Goal: Task Accomplishment & Management: Use online tool/utility

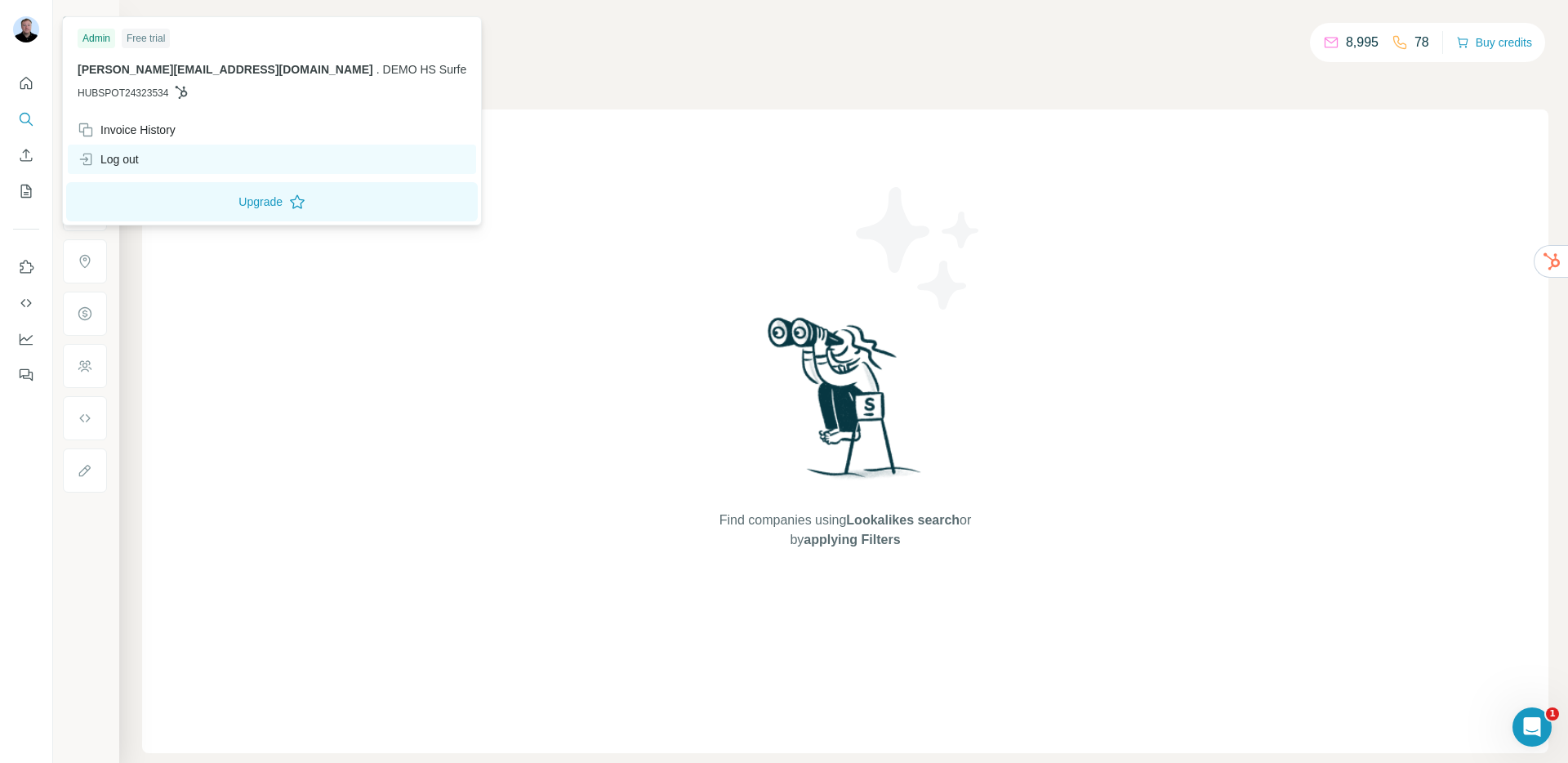
click at [126, 158] on div "Log out" at bounding box center [107, 159] width 61 height 16
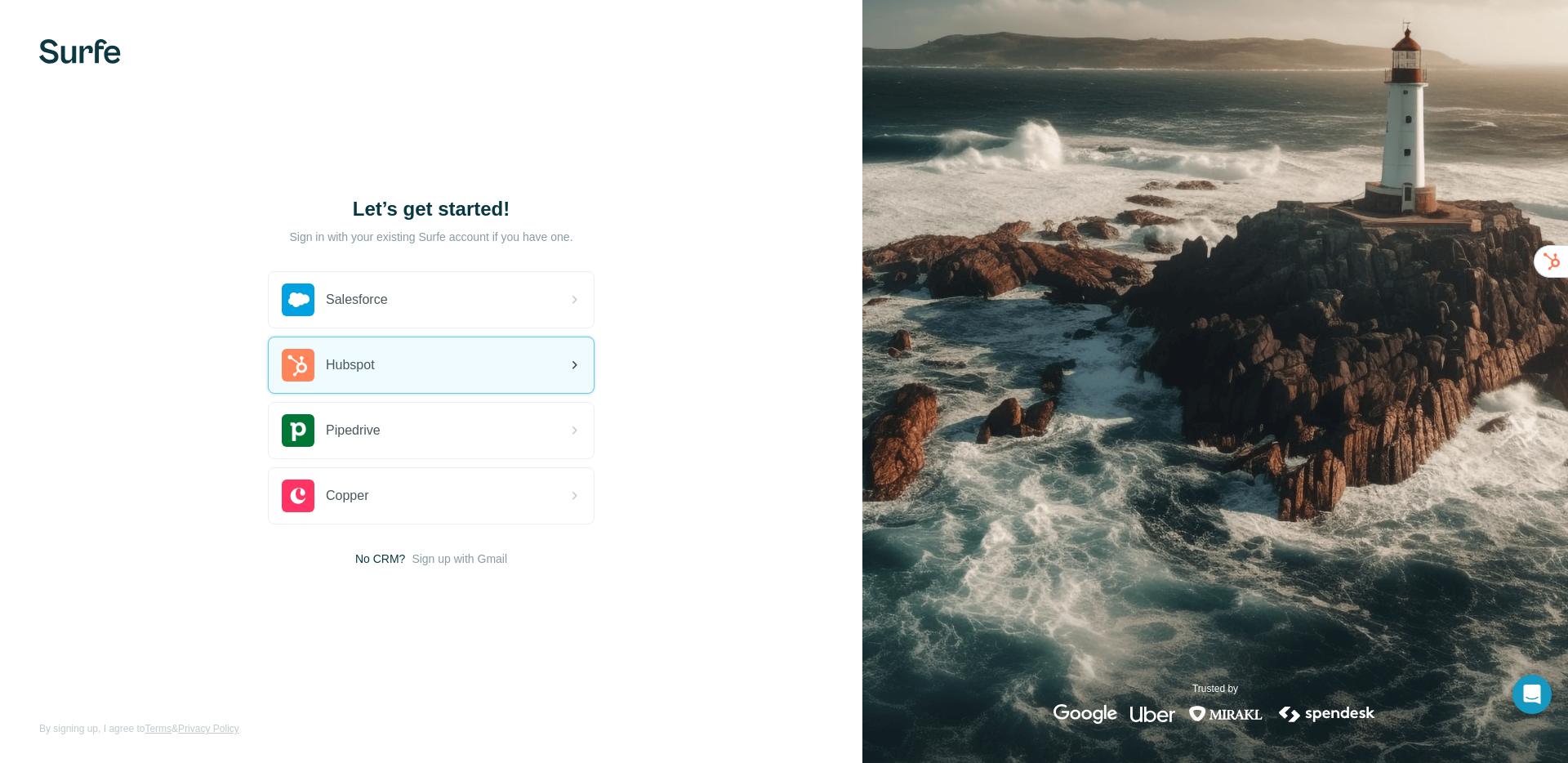
click at [433, 362] on div "Hubspot" at bounding box center [431, 364] width 325 height 56
